Goal: Navigation & Orientation: Understand site structure

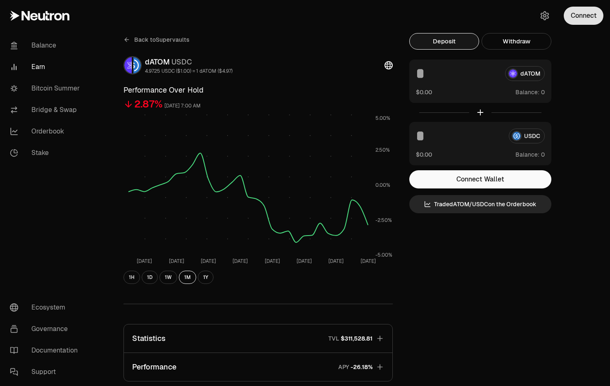
click at [584, 21] on button "Connect" at bounding box center [584, 16] width 40 height 18
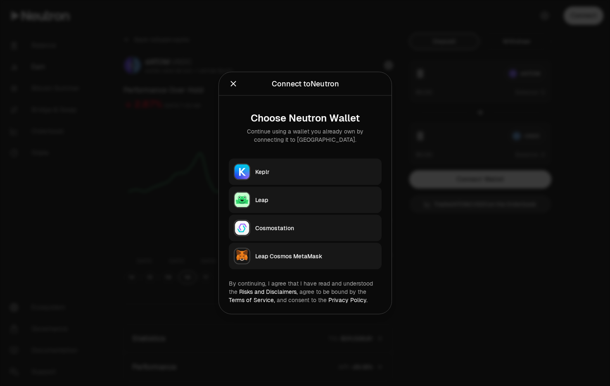
click at [334, 169] on div "Keplr" at bounding box center [315, 172] width 121 height 8
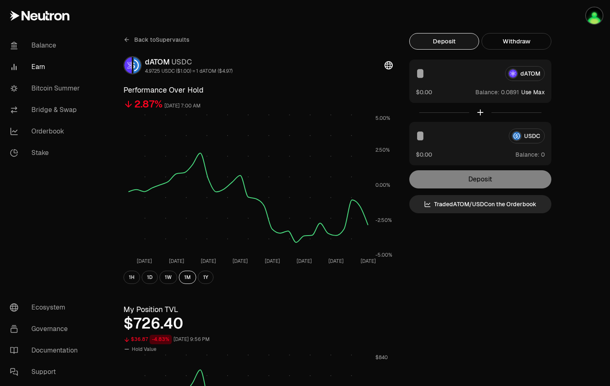
click at [69, 69] on link "Earn" at bounding box center [46, 66] width 86 height 21
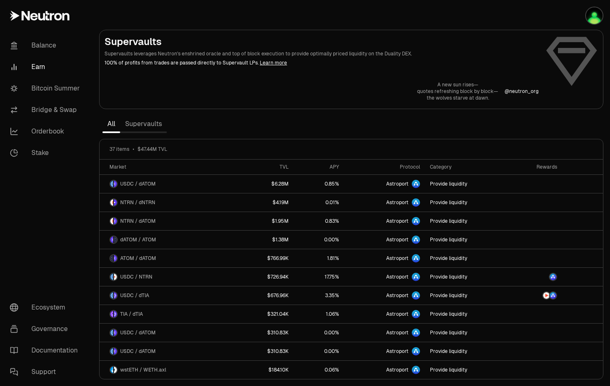
click at [142, 122] on link "Supervaults" at bounding box center [143, 124] width 47 height 17
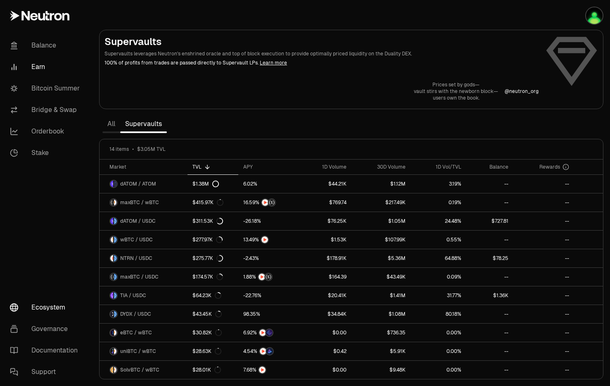
click at [57, 311] on link "Ecosystem" at bounding box center [46, 307] width 86 height 21
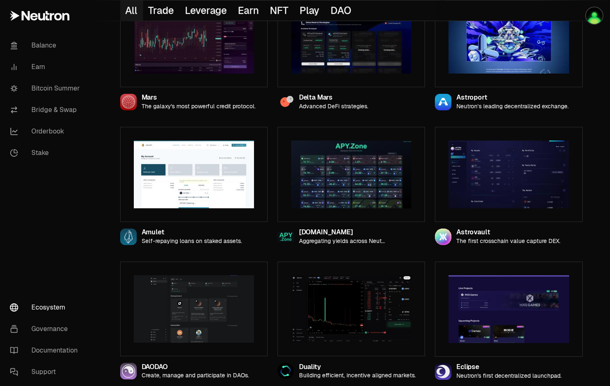
scroll to position [264, 0]
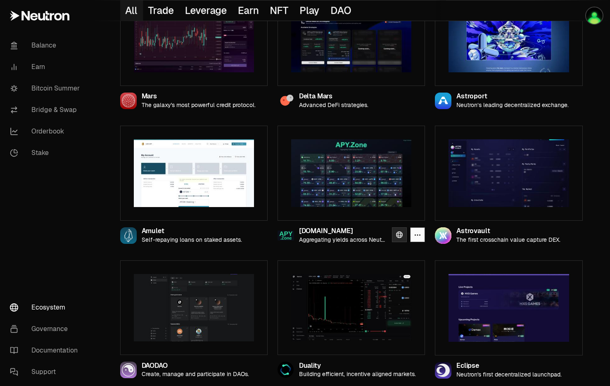
click at [400, 236] on icon at bounding box center [399, 234] width 7 height 7
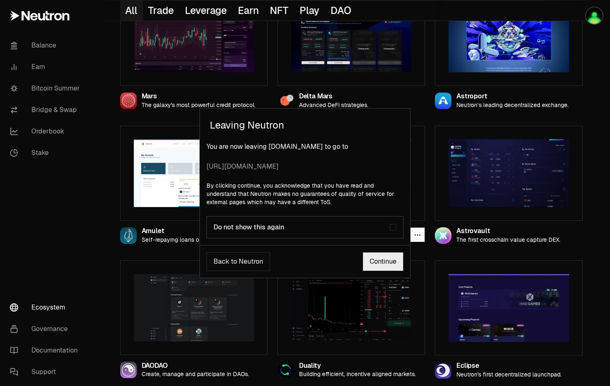
click at [387, 265] on link "Continue" at bounding box center [383, 261] width 41 height 19
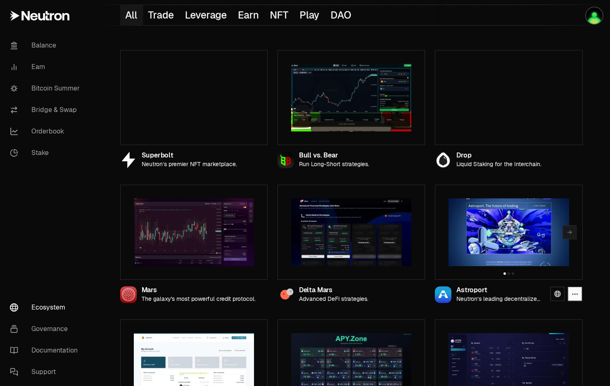
scroll to position [0, 0]
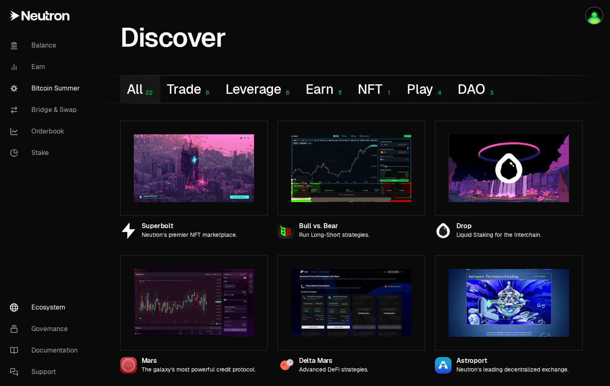
click at [69, 88] on link "Bitcoin Summer" at bounding box center [46, 88] width 86 height 21
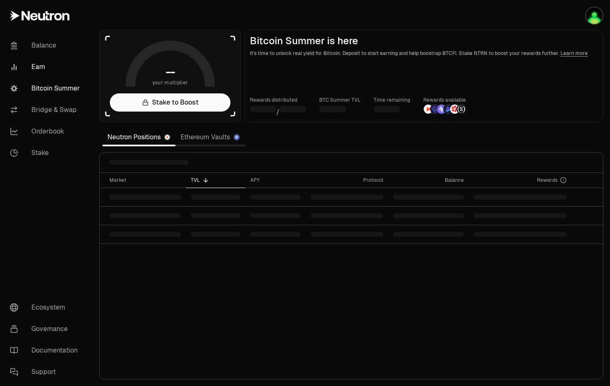
click at [54, 70] on link "Earn" at bounding box center [46, 66] width 86 height 21
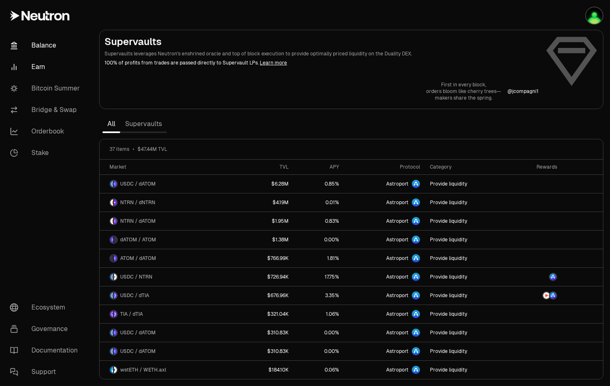
click at [48, 38] on link "Balance" at bounding box center [46, 45] width 86 height 21
